Goal: Task Accomplishment & Management: Use online tool/utility

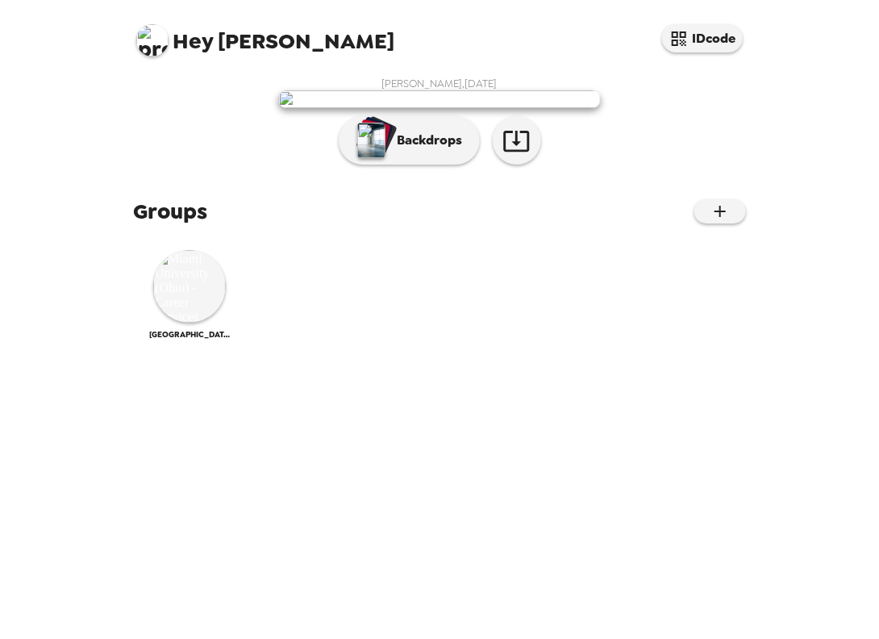
scroll to position [119, 0]
click at [827, 279] on div "Hey Stevie IDcode [PERSON_NAME] , [DATE] Backdrops Groups [GEOGRAPHIC_DATA] ([U…" at bounding box center [439, 319] width 879 height 639
click at [163, 323] on img at bounding box center [189, 286] width 73 height 73
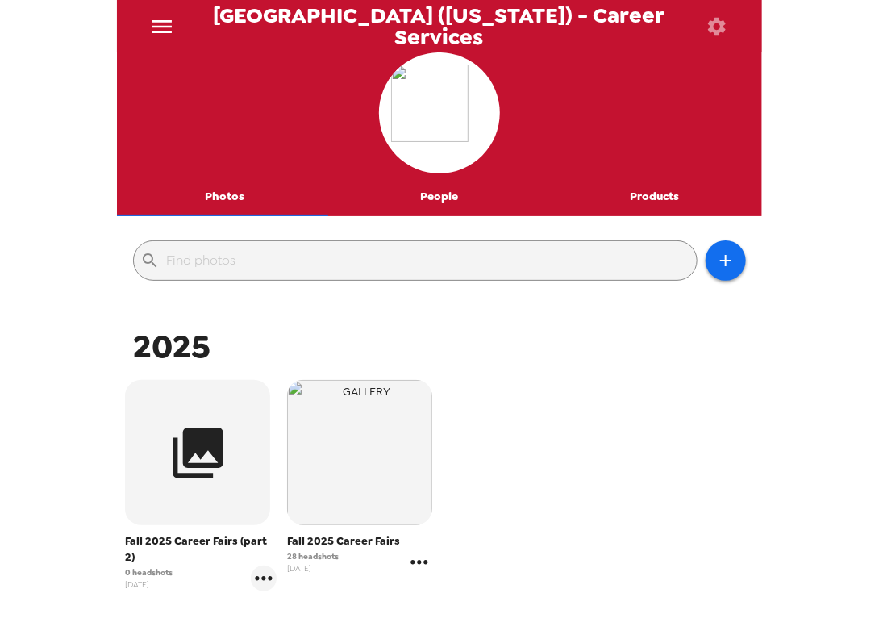
click at [411, 560] on icon "gallery menu" at bounding box center [419, 562] width 17 height 4
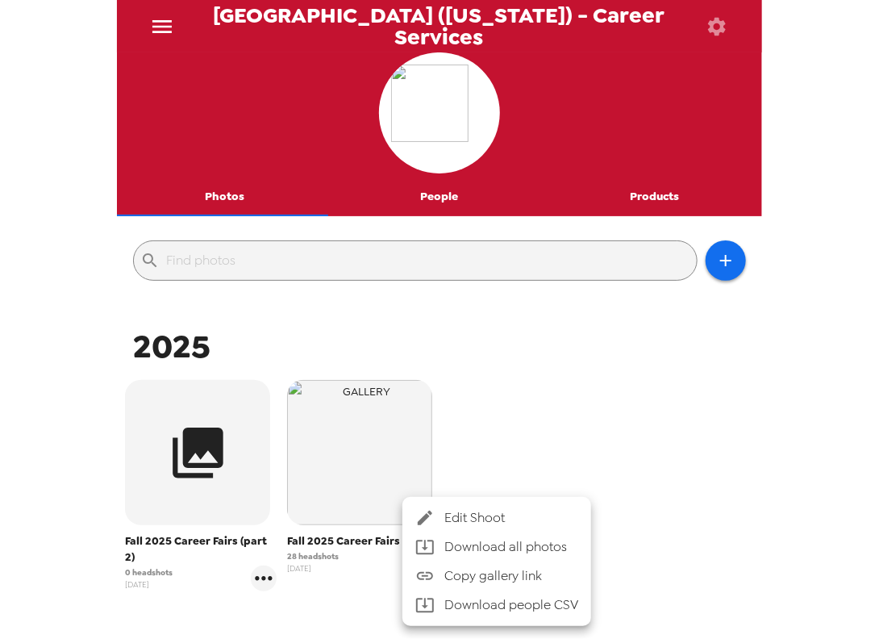
click at [499, 519] on span "Edit Shoot" at bounding box center [511, 517] width 134 height 19
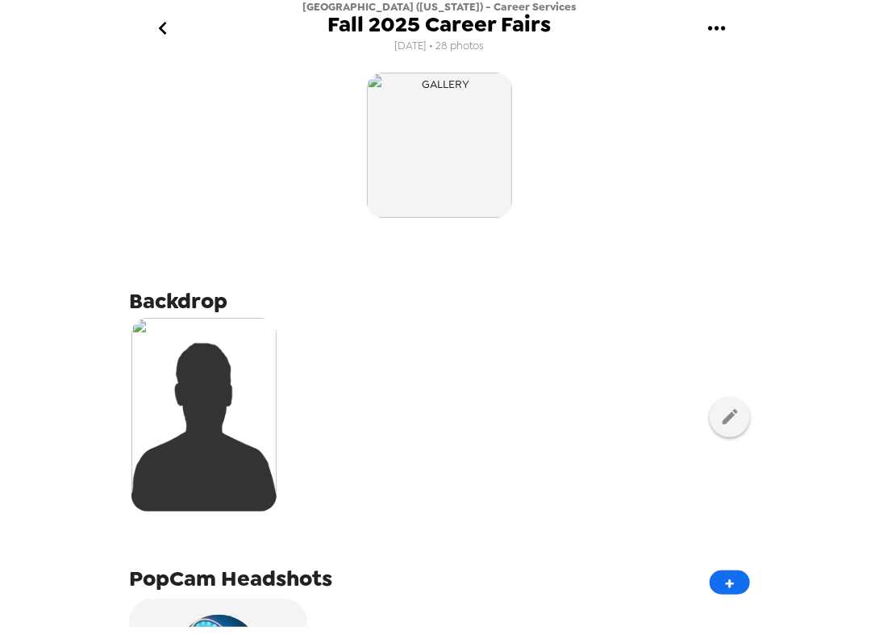
scroll to position [703, 0]
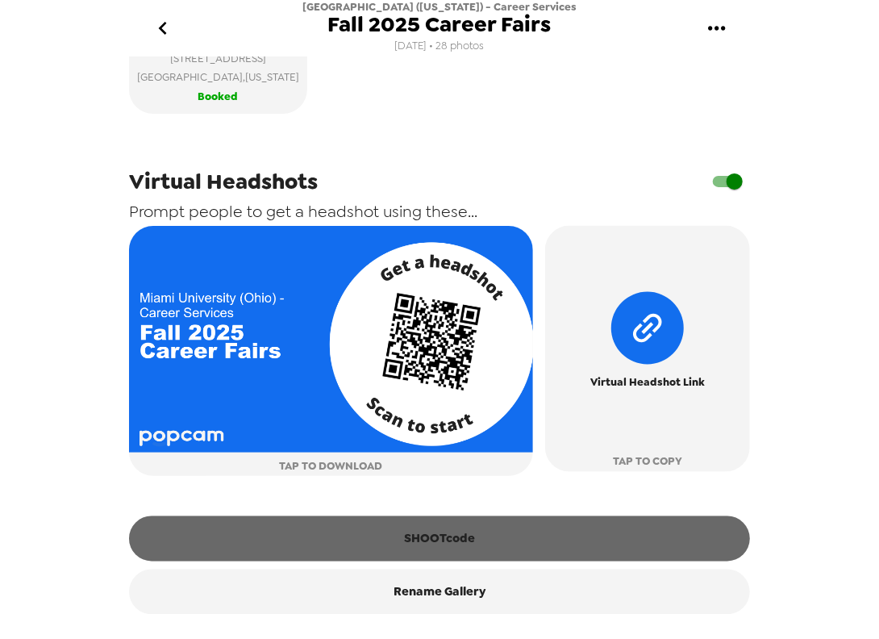
click at [464, 528] on button "SHOOTcode" at bounding box center [439, 538] width 621 height 45
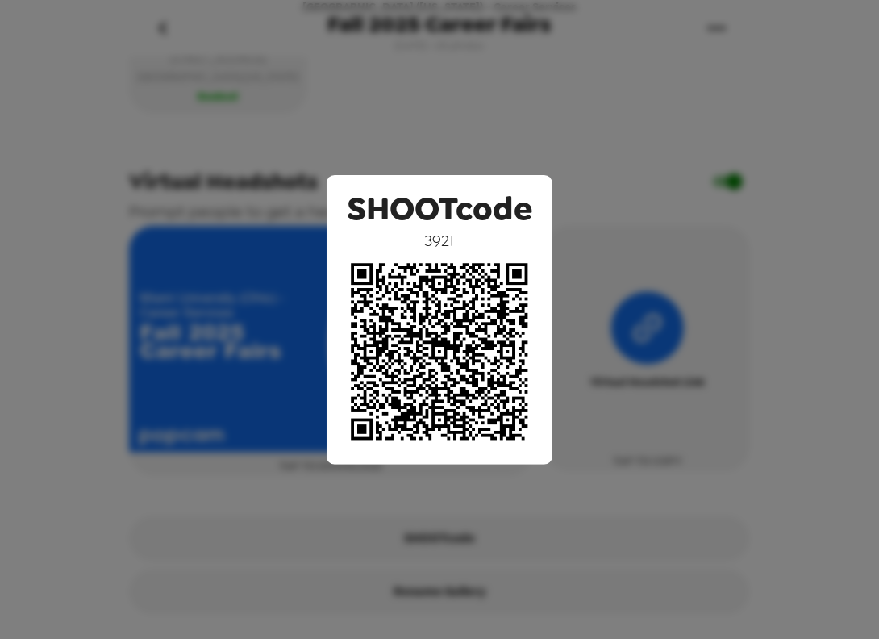
click at [564, 112] on div "SHOOTcode 3921" at bounding box center [439, 319] width 879 height 639
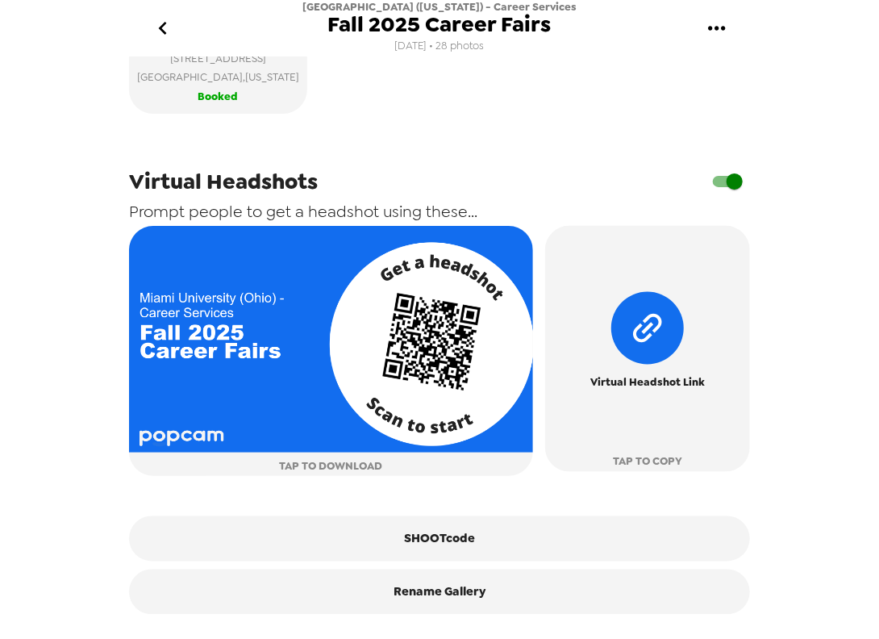
click at [166, 22] on icon "go back" at bounding box center [163, 28] width 26 height 26
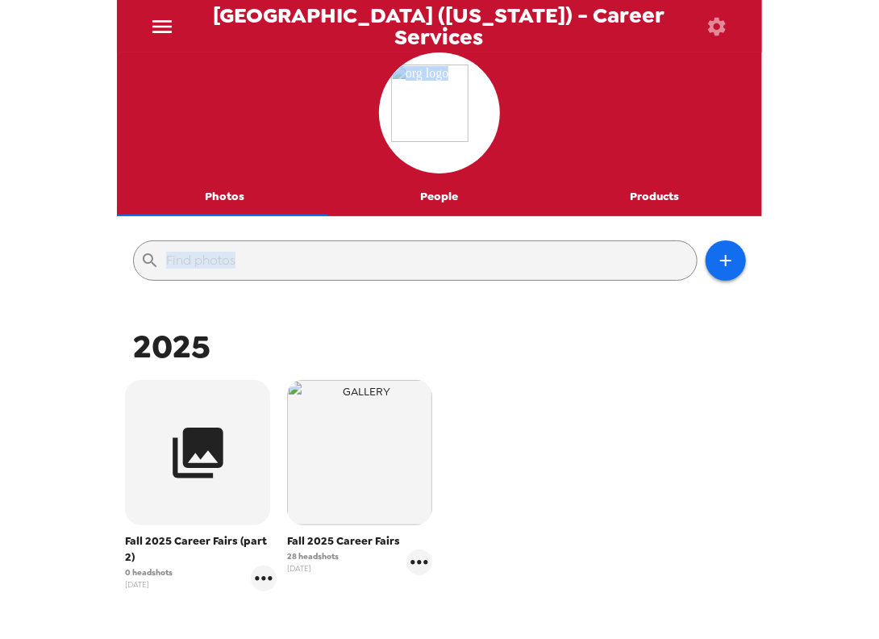
drag, startPoint x: 747, startPoint y: 235, endPoint x: 760, endPoint y: 140, distance: 95.1
click at [760, 140] on div "Photos People Products ​ 2025 Fall 2025 Career Fairs (part 2) 0 headshots [DATE…" at bounding box center [439, 337] width 645 height 570
click at [429, 191] on button "People" at bounding box center [439, 196] width 215 height 39
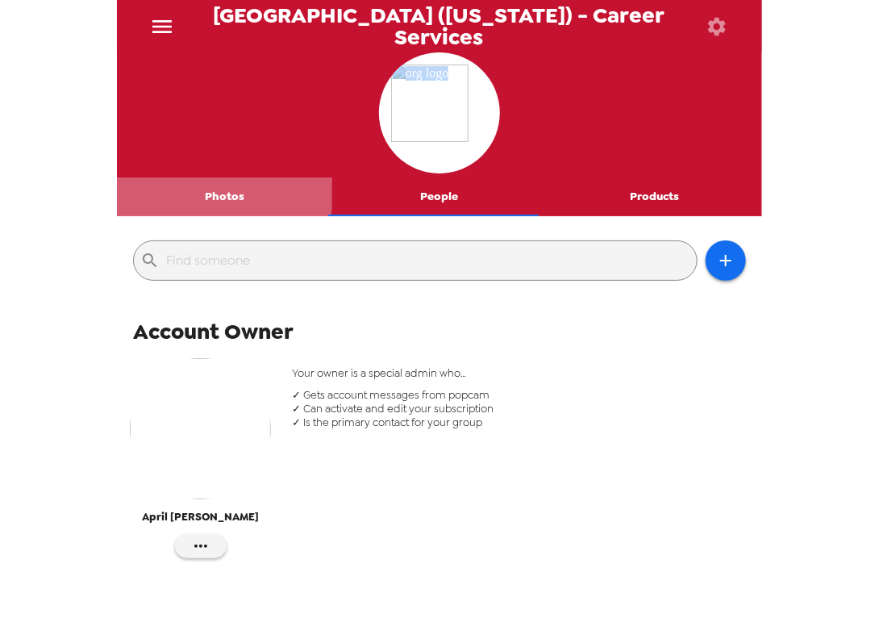
click at [223, 190] on button "Photos" at bounding box center [224, 196] width 215 height 39
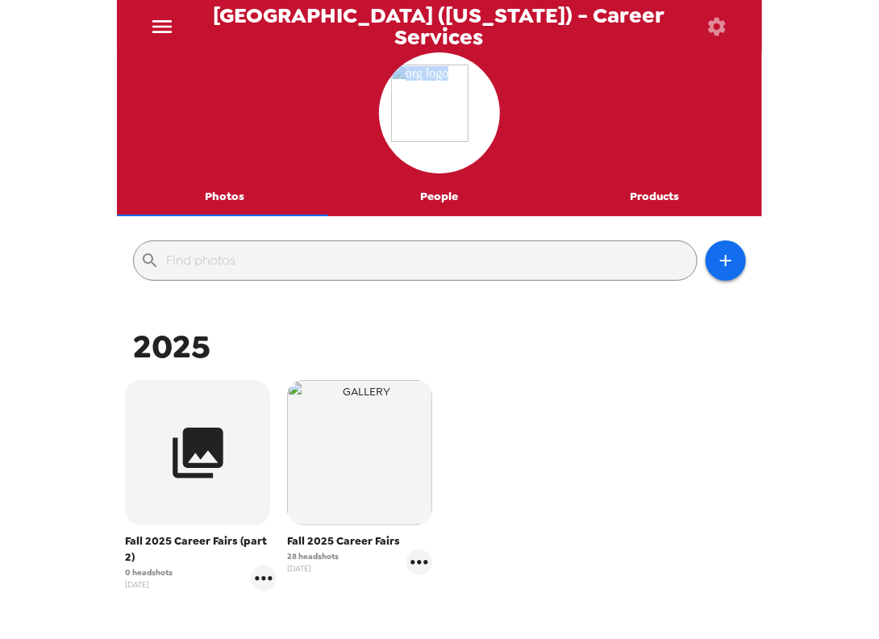
click at [153, 24] on icon "menu" at bounding box center [162, 27] width 26 height 26
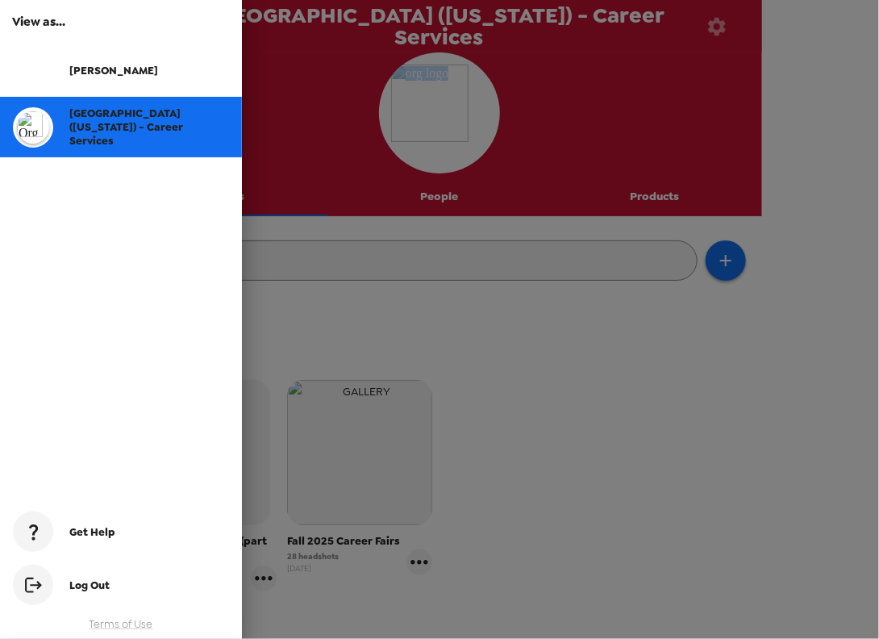
click at [68, 73] on div at bounding box center [41, 70] width 56 height 40
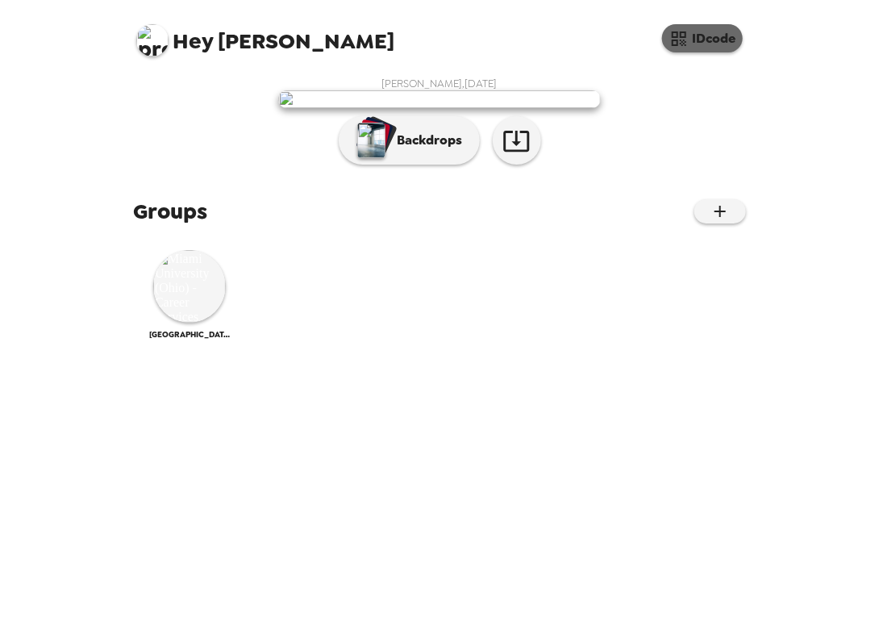
click at [701, 44] on button "IDcode" at bounding box center [702, 38] width 81 height 28
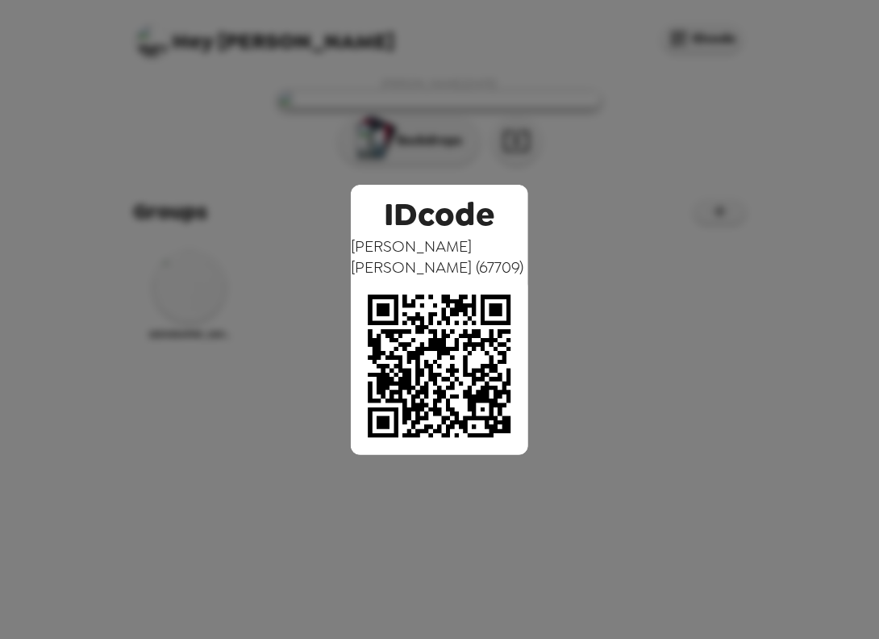
click at [667, 264] on div "IDcode [PERSON_NAME] ( 67709 )" at bounding box center [439, 319] width 879 height 639
